Goal: Complete application form

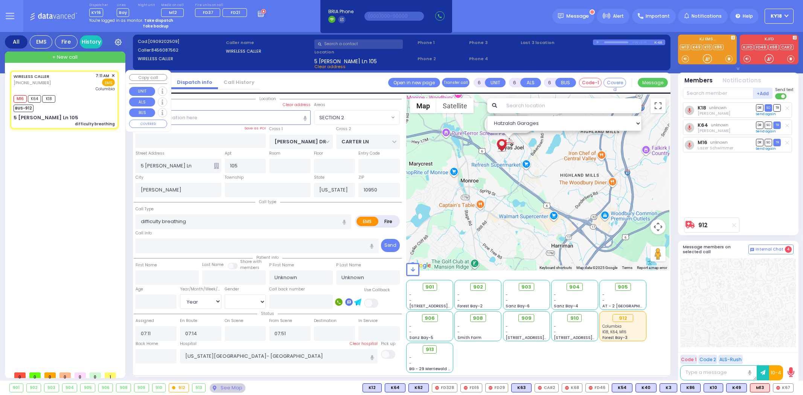
select select "SECTION 2"
select select "Year"
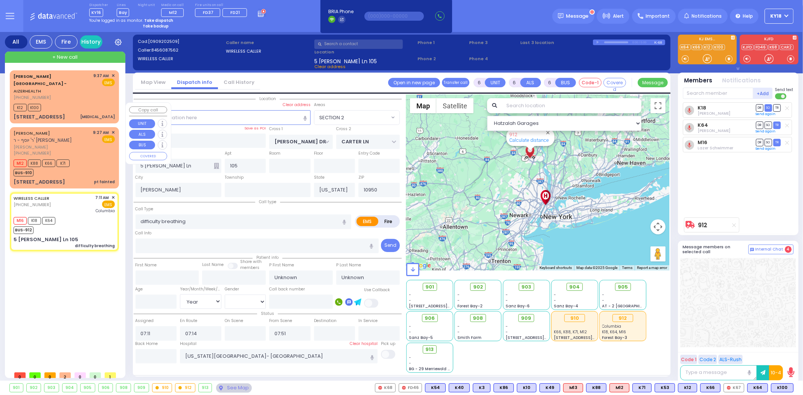
select select
radio input "true"
type input "Chumy"
type input "Spilman"
type input "1"
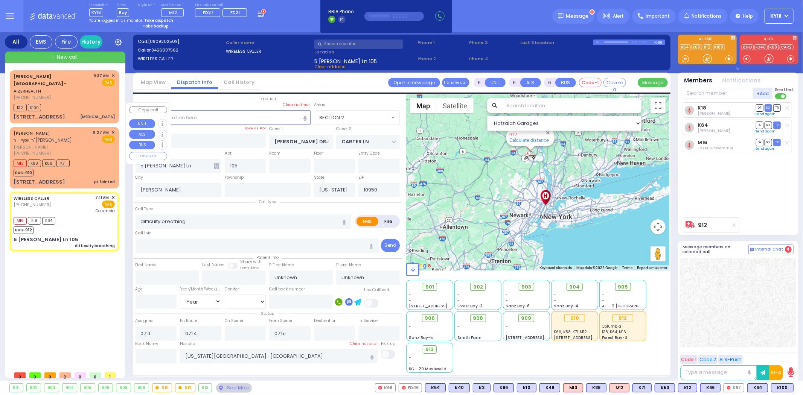
select select "Month"
select select "[DEMOGRAPHIC_DATA]"
select select "Hatzalah Garages"
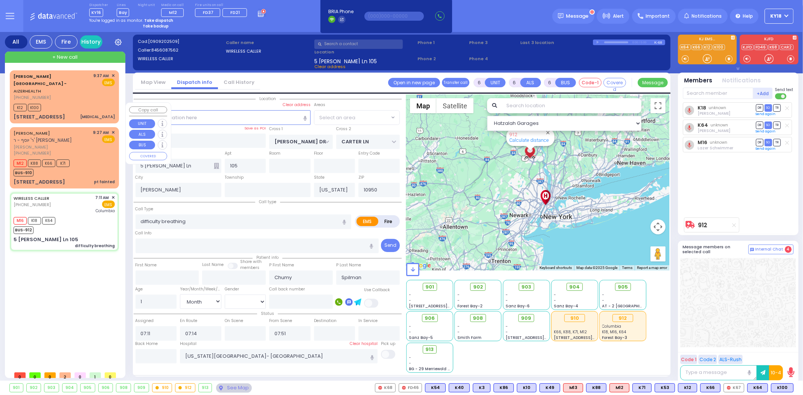
select select
radio input "true"
select select "Month"
select select "[DEMOGRAPHIC_DATA]"
select select "Hatzalah Garages"
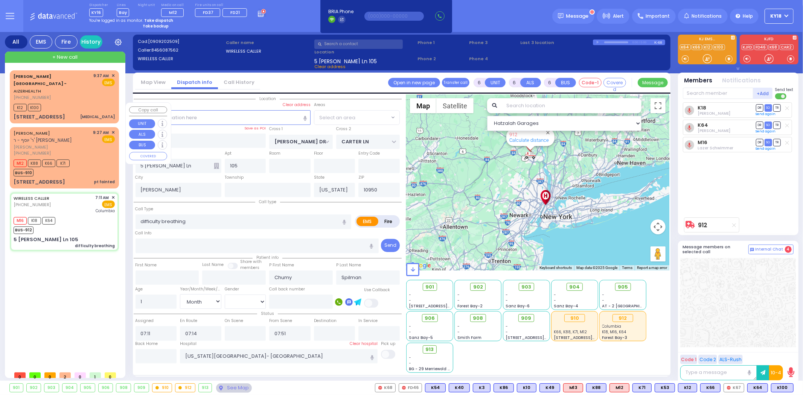
select select "SECTION 2"
select select
radio input "true"
select select "Month"
select select "[DEMOGRAPHIC_DATA]"
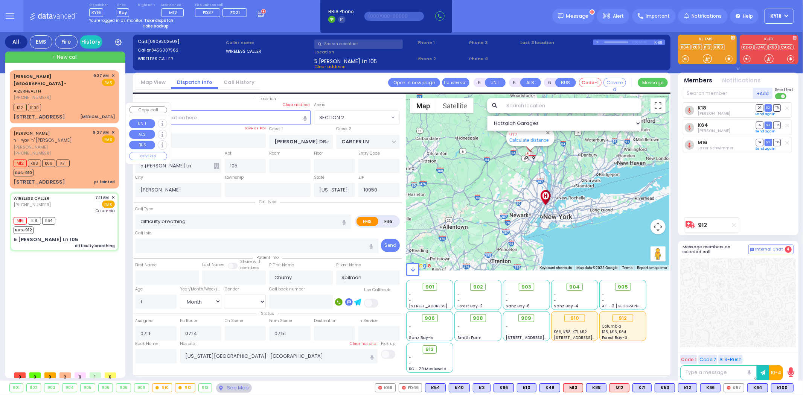
select select "Hatzalah Garages"
select select "SECTION 2"
select select
radio input "true"
select select "Month"
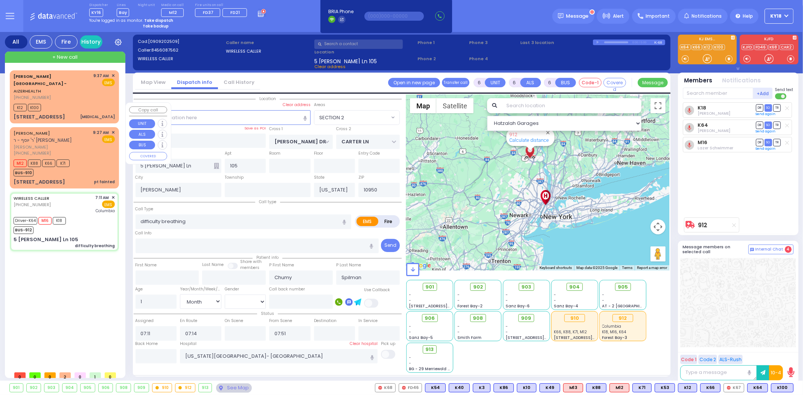
select select "[DEMOGRAPHIC_DATA]"
select select "Hatzalah Garages"
select select "SECTION 2"
select select
radio input "true"
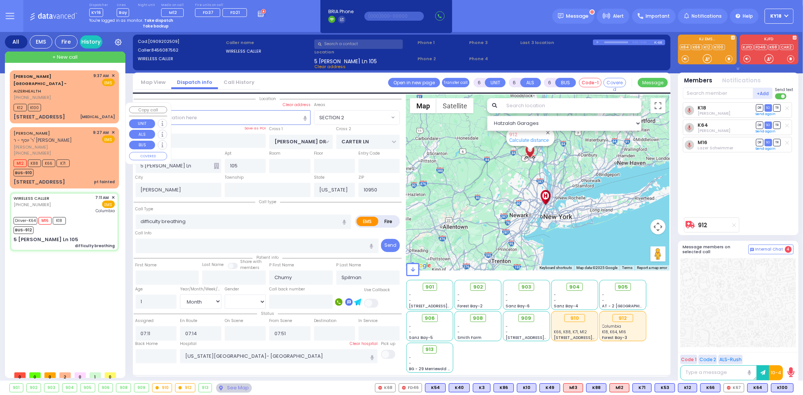
select select "Month"
select select "[DEMOGRAPHIC_DATA]"
select select "Hatzalah Garages"
select select "SECTION 2"
select select
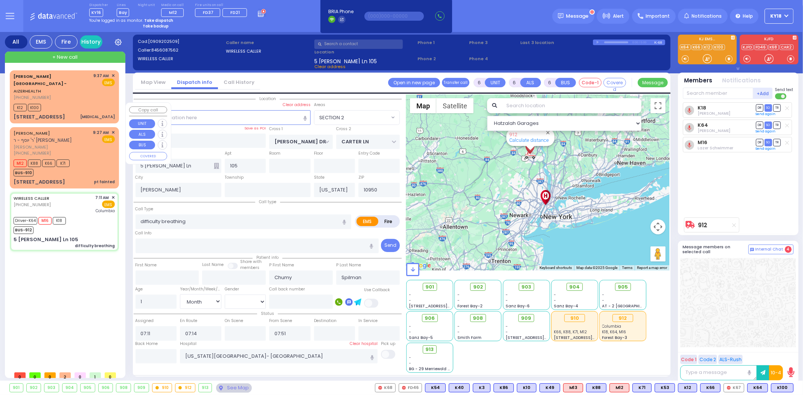
radio input "true"
select select "Month"
select select "[DEMOGRAPHIC_DATA]"
select select "Hatzalah Garages"
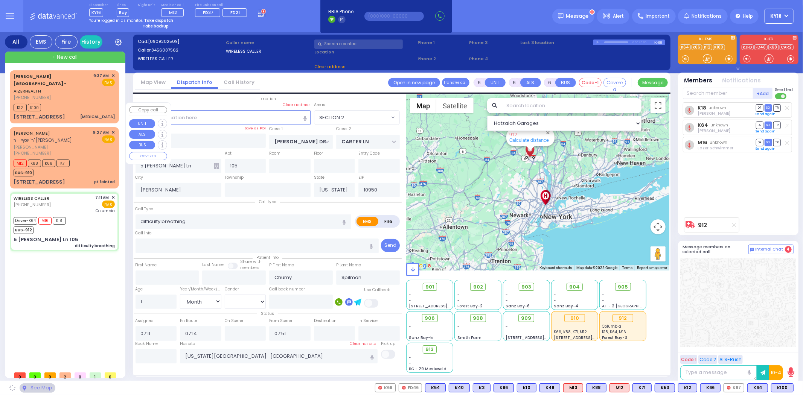
select select "SECTION 2"
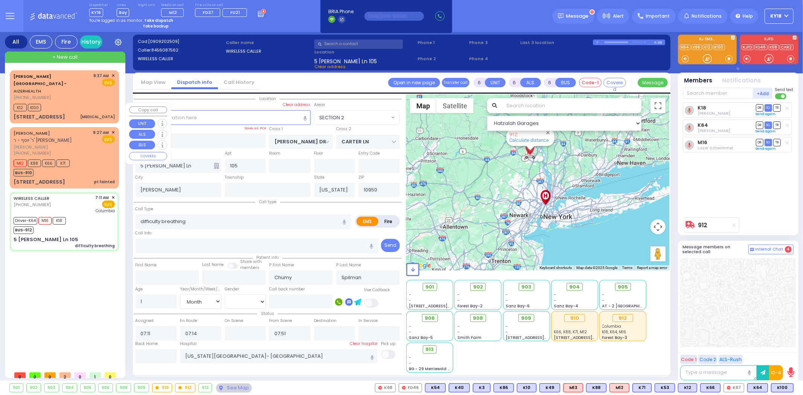
select select
radio input "true"
select select "Month"
select select "[DEMOGRAPHIC_DATA]"
select select "Hatzalah Garages"
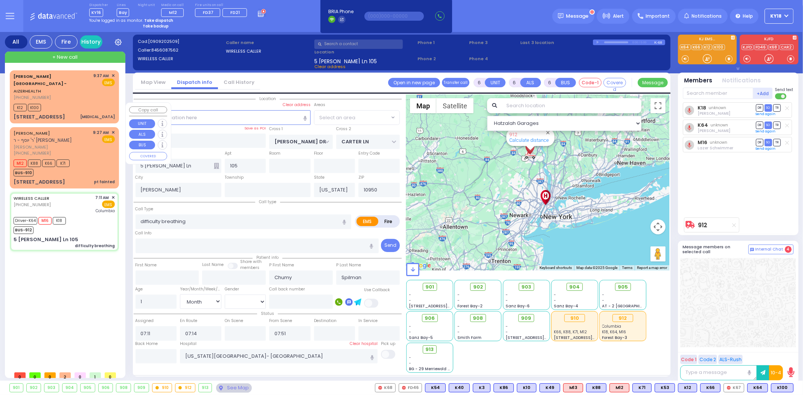
select select "SECTION 2"
select select
radio input "true"
select select "Month"
select select "[DEMOGRAPHIC_DATA]"
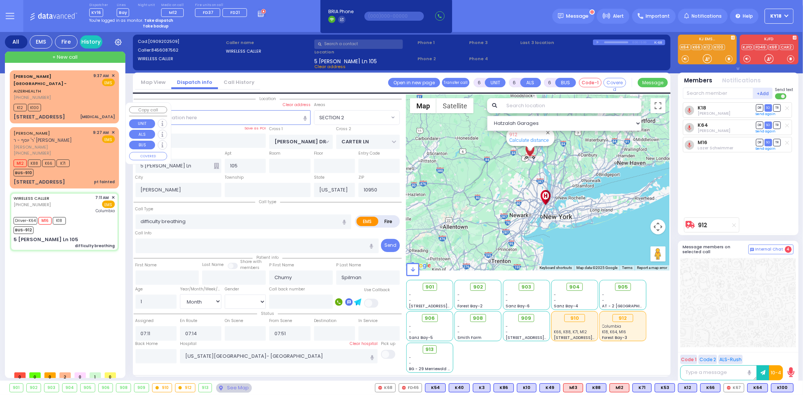
type input "07:23"
type input "07:48"
type input "08:50"
type input "09:15"
select select "Hatzalah Garages"
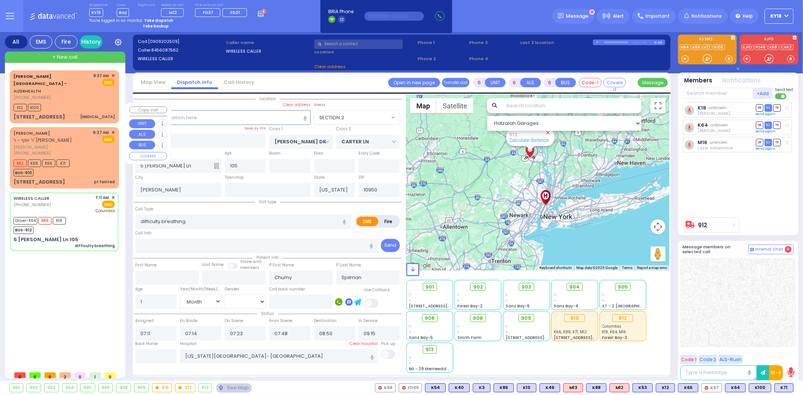
select select "SECTION 2"
select select
radio input "true"
select select "Month"
select select "[DEMOGRAPHIC_DATA]"
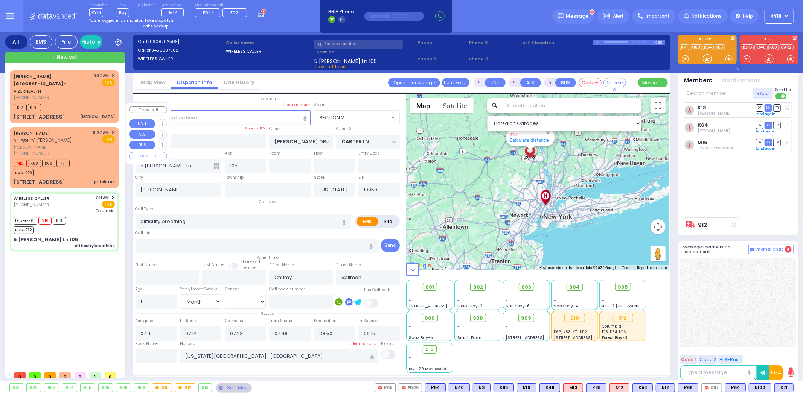
select select "Hatzalah Garages"
select select "SECTION 2"
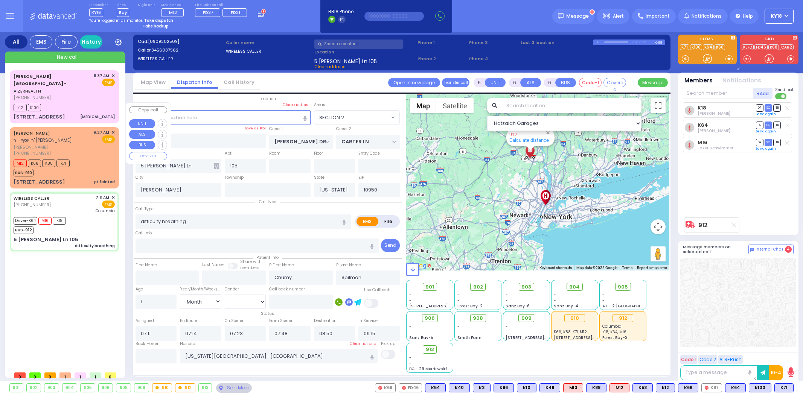
select select "SECTION 2"
select select "Month"
select select "[DEMOGRAPHIC_DATA]"
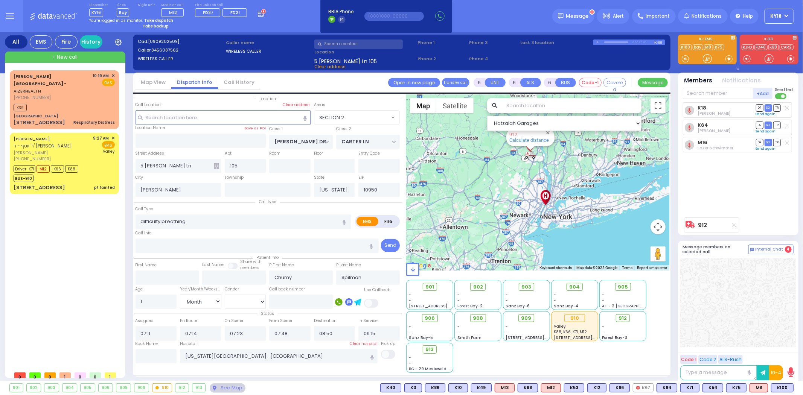
click at [748, 209] on div "K18 Joel Gross DR SO TR DR" at bounding box center [739, 157] width 112 height 111
